Goal: Manage account settings

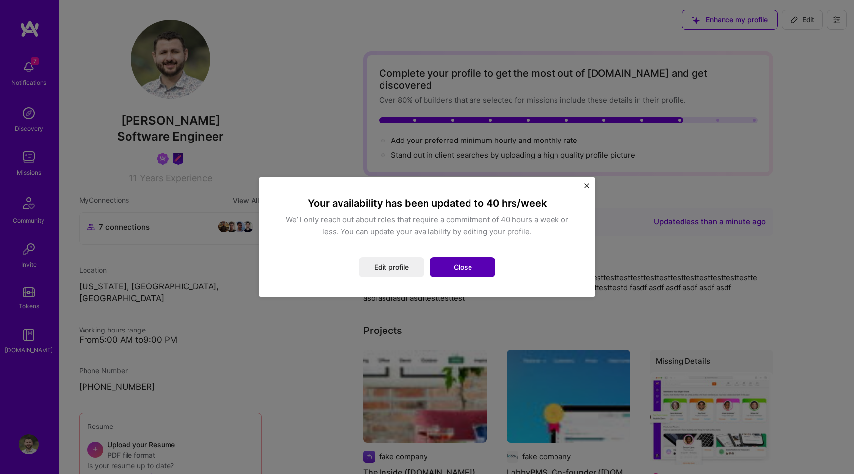
click at [468, 271] on button "Close" at bounding box center [462, 267] width 65 height 20
click at [471, 269] on button "Close" at bounding box center [462, 267] width 65 height 20
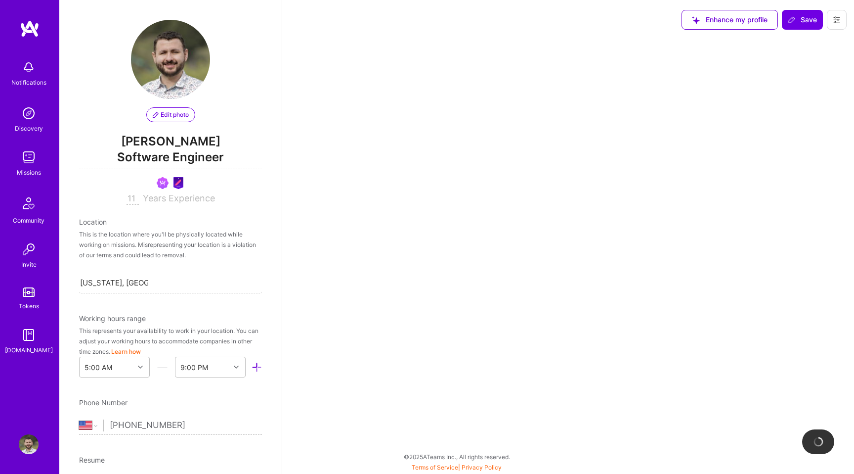
select select "US"
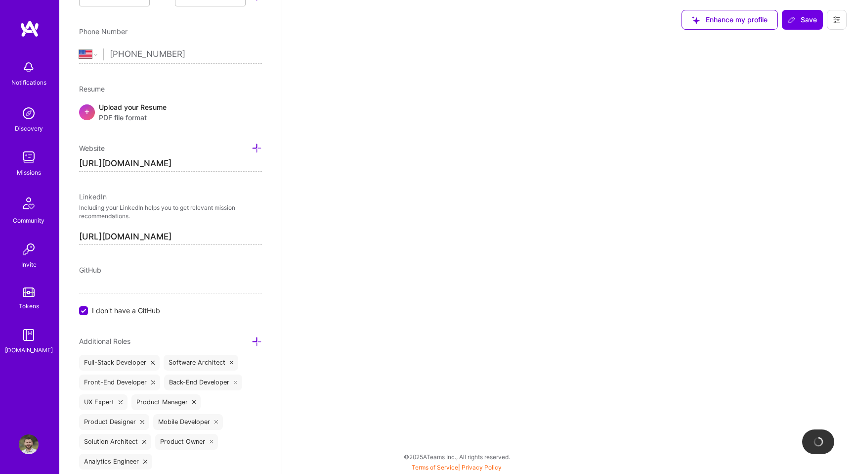
select select "Not Available"
select select "1 Month"
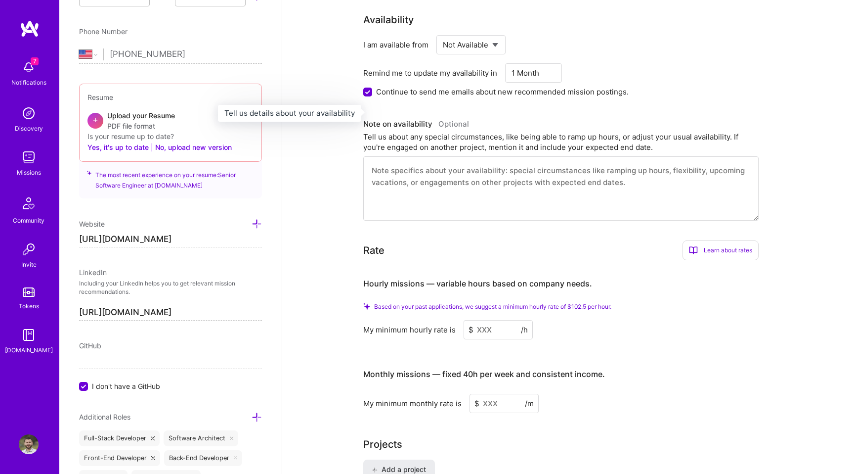
scroll to position [354, 0]
